Goal: Find specific page/section: Find specific page/section

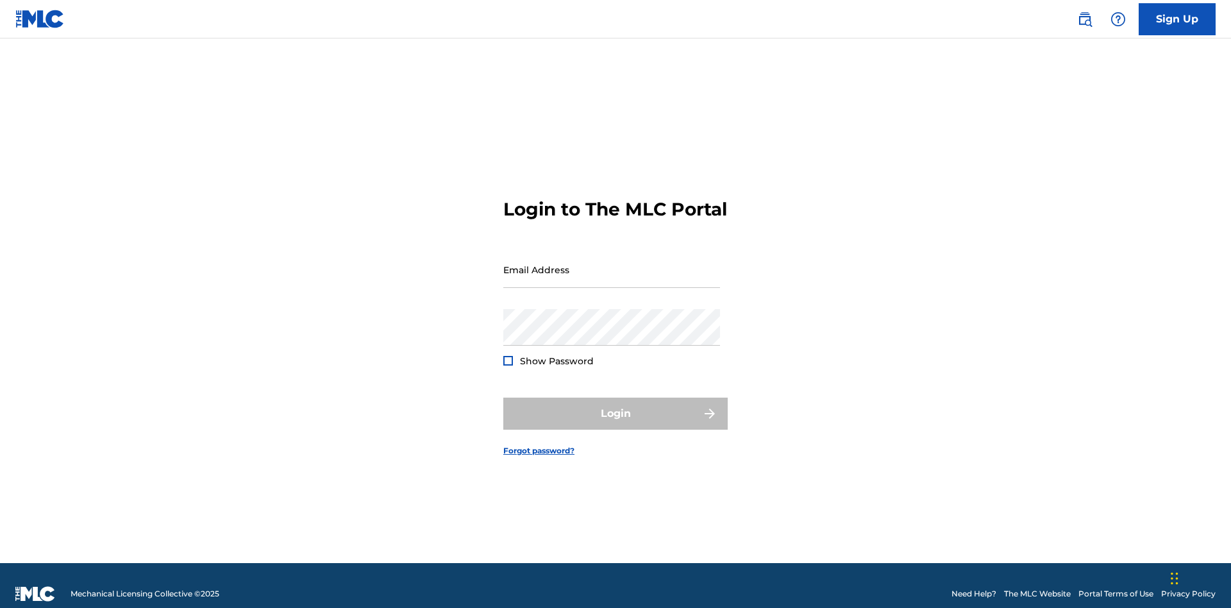
scroll to position [17, 0]
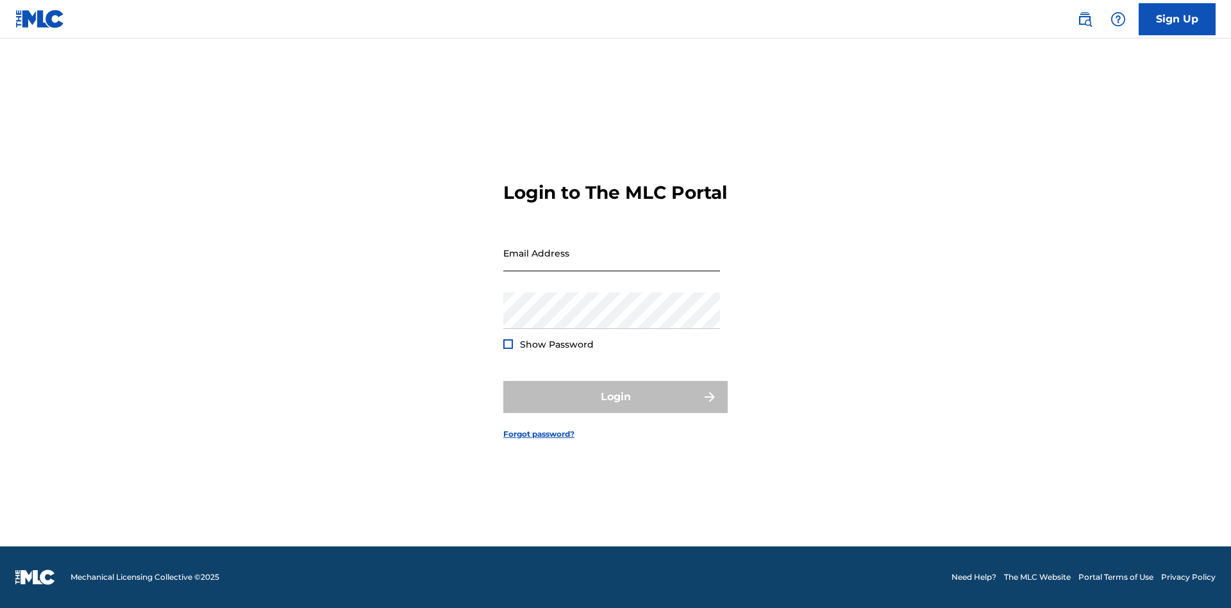
click at [612, 264] on input "Email Address" at bounding box center [611, 253] width 217 height 37
type input "240b4aa9-f93a-4811-b82d-48bb69760ffa@mailslurp.com"
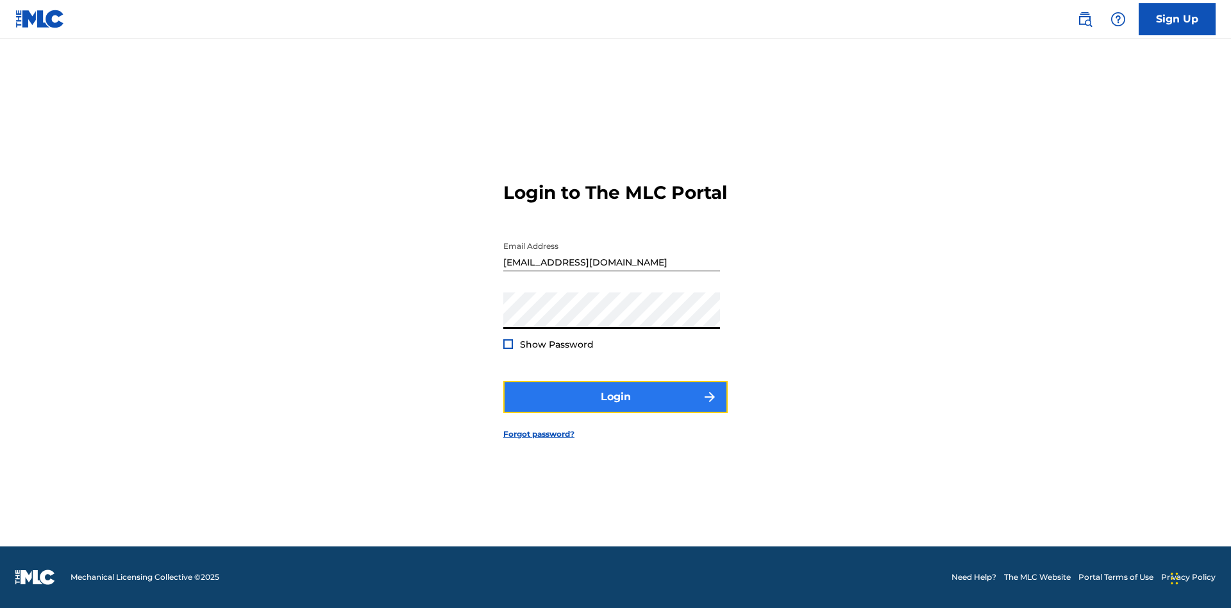
click at [616, 408] on button "Login" at bounding box center [615, 397] width 224 height 32
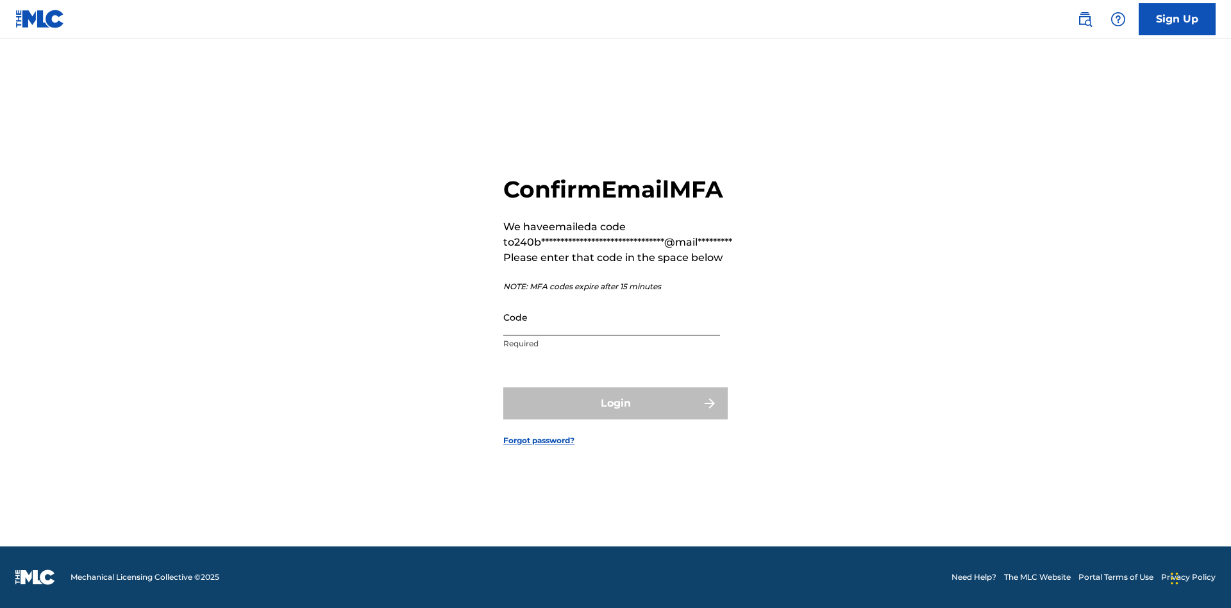
click at [612, 317] on input "Code" at bounding box center [611, 317] width 217 height 37
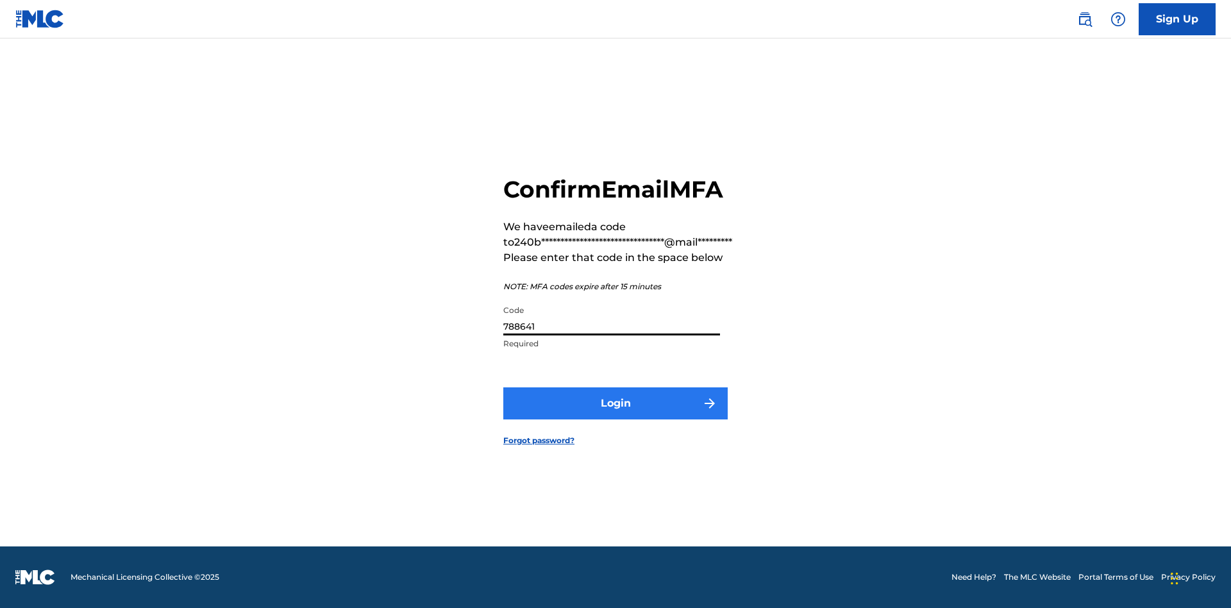
type input "788641"
click at [616, 403] on button "Login" at bounding box center [615, 403] width 224 height 32
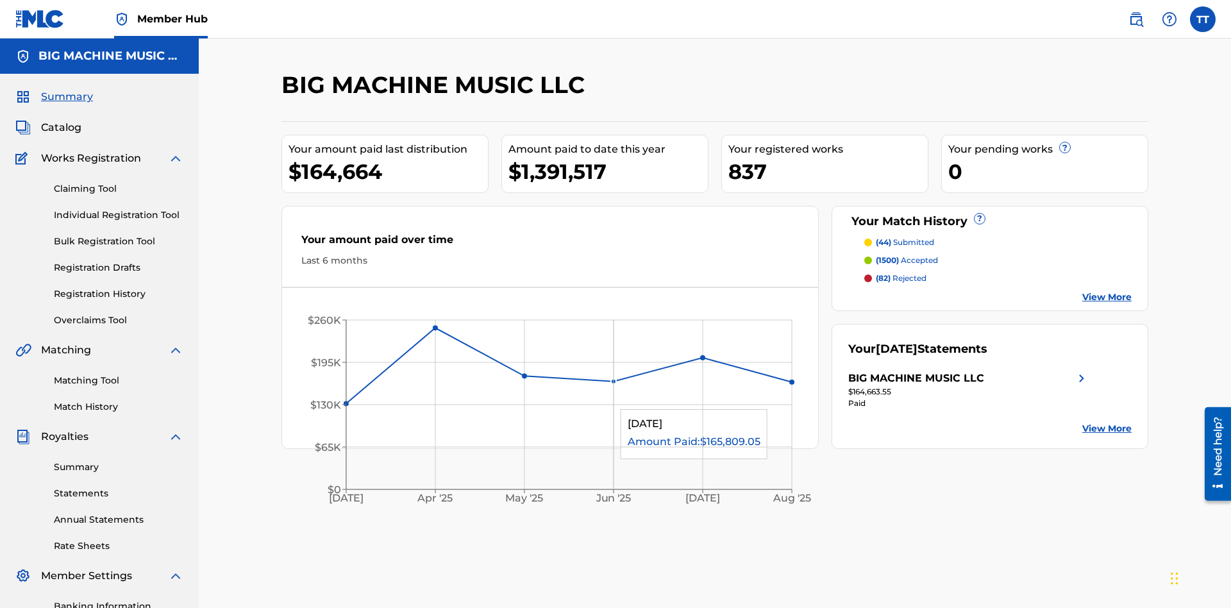
scroll to position [43, 0]
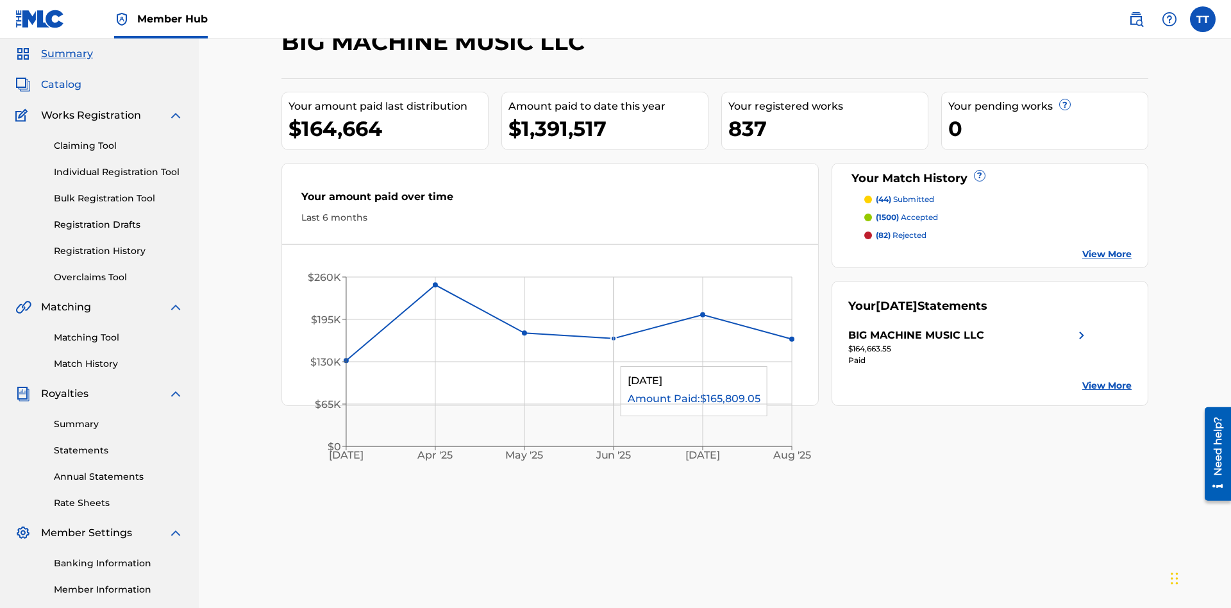
click at [61, 85] on span "Catalog" at bounding box center [61, 84] width 40 height 15
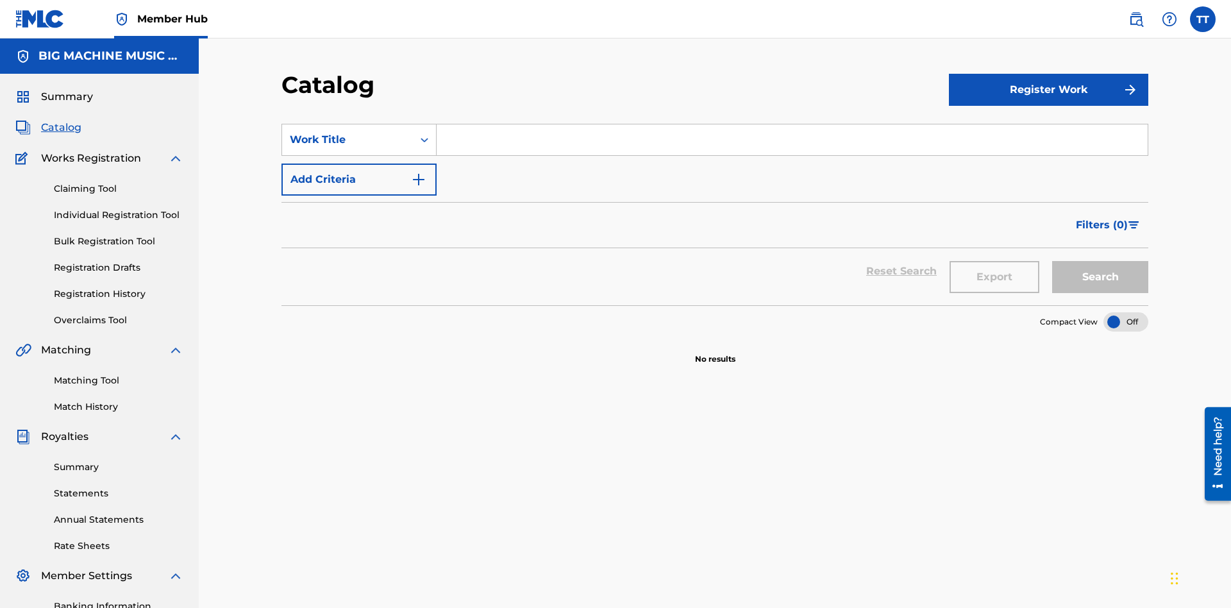
scroll to position [187, 0]
